Goal: Transaction & Acquisition: Purchase product/service

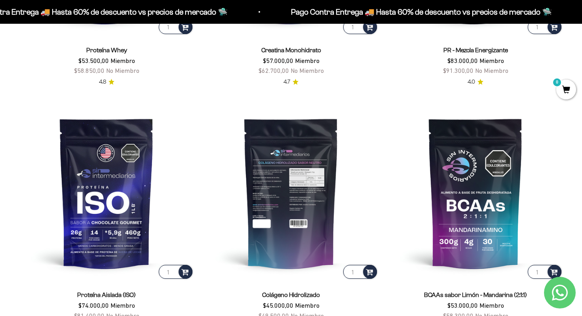
scroll to position [327, 0]
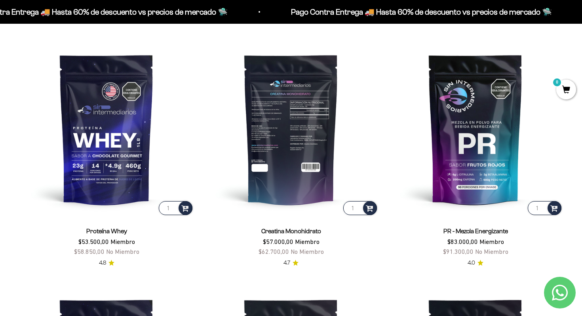
click at [278, 117] on img at bounding box center [291, 129] width 175 height 175
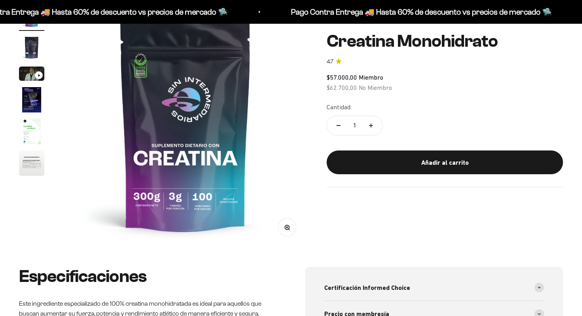
click at [35, 102] on img "Ir al artículo 4" at bounding box center [31, 99] width 25 height 25
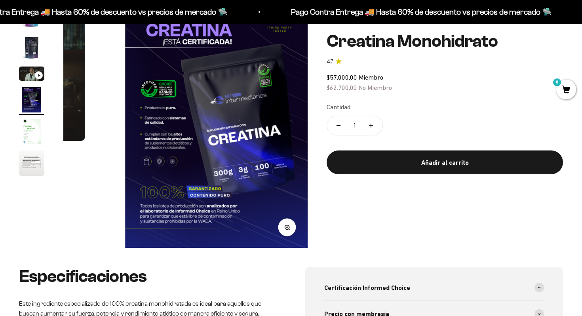
scroll to position [0, 762]
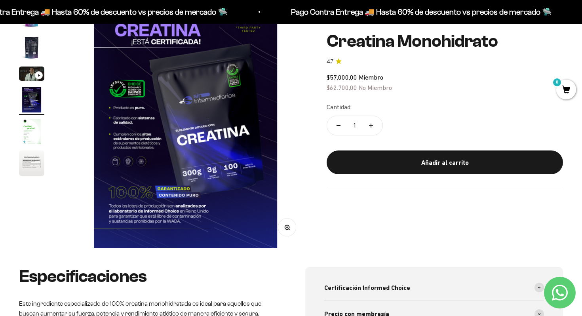
click at [34, 47] on img "Ir al artículo 2" at bounding box center [31, 47] width 25 height 25
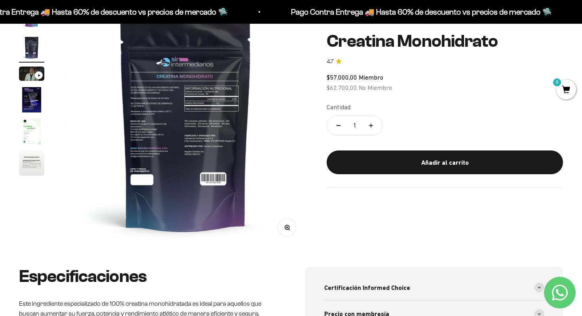
scroll to position [0, 0]
click at [156, 95] on img at bounding box center [185, 125] width 244 height 244
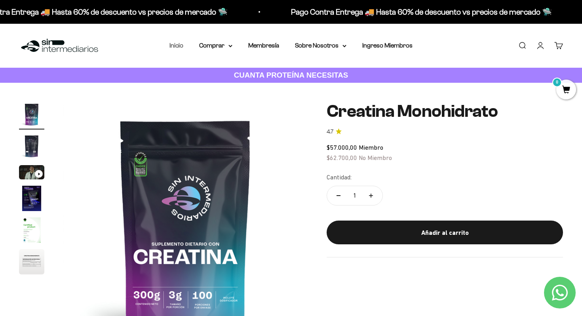
click at [179, 45] on link "Inicio" at bounding box center [177, 45] width 14 height 7
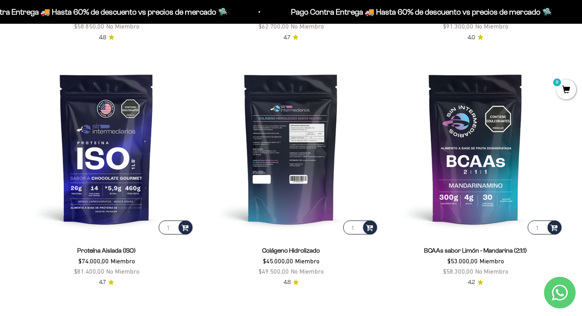
scroll to position [554, 0]
